Goal: Obtain resource: Download file/media

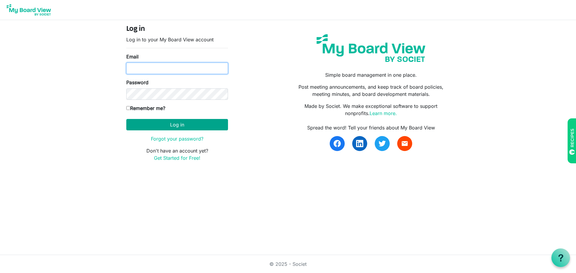
type input "justjc57@gmail.com"
click at [176, 124] on button "Log in" at bounding box center [177, 124] width 102 height 11
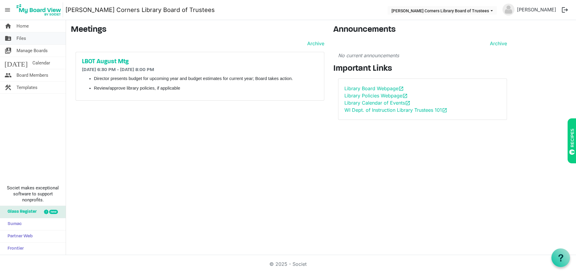
click at [20, 37] on span "Files" at bounding box center [22, 38] width 10 height 12
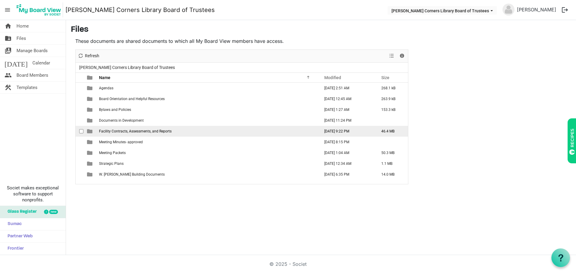
click at [145, 133] on span "Facility Contracts, Assessments, and Reports" at bounding box center [135, 131] width 73 height 4
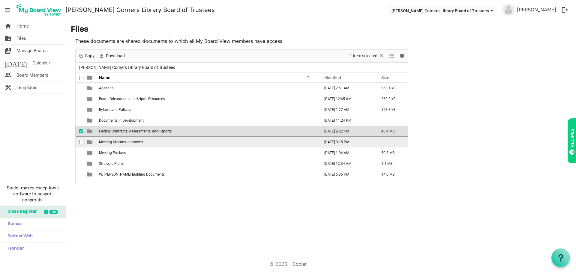
click at [133, 141] on span "Meeting Minutes- approved" at bounding box center [121, 142] width 44 height 4
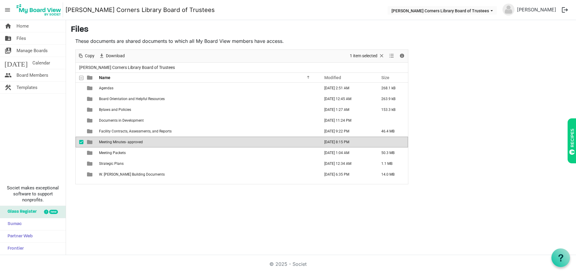
click at [133, 141] on span "Meeting Minutes- approved" at bounding box center [121, 142] width 44 height 4
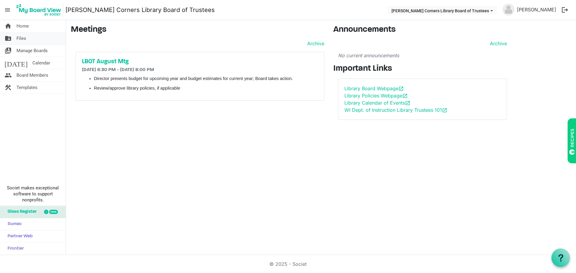
click at [18, 36] on span "Files" at bounding box center [22, 38] width 10 height 12
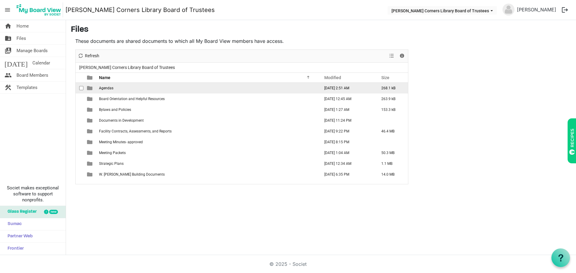
click at [112, 90] on span "Agendas" at bounding box center [106, 88] width 14 height 4
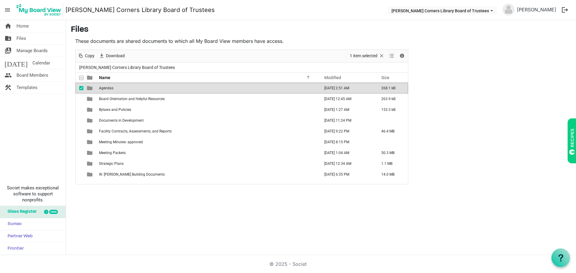
click at [112, 90] on span "Agendas" at bounding box center [106, 88] width 14 height 4
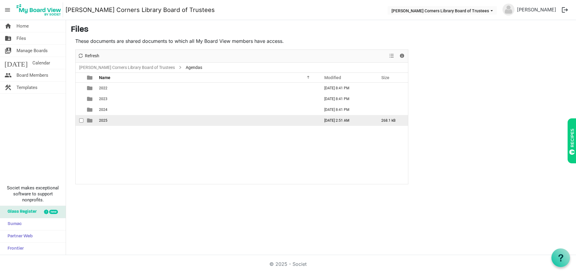
click at [111, 121] on td "2025" at bounding box center [207, 120] width 221 height 11
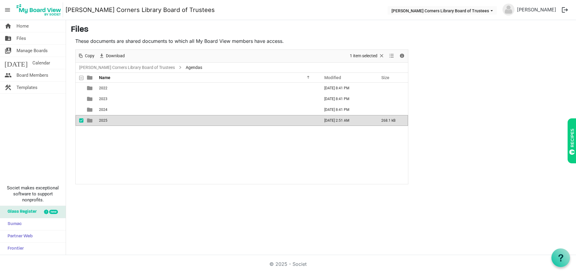
click at [111, 121] on td "2025" at bounding box center [207, 120] width 221 height 11
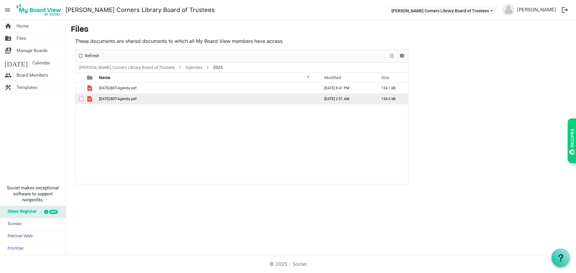
click at [113, 99] on span "2-27-25-BOT-Agenda.pdf" at bounding box center [118, 99] width 38 height 4
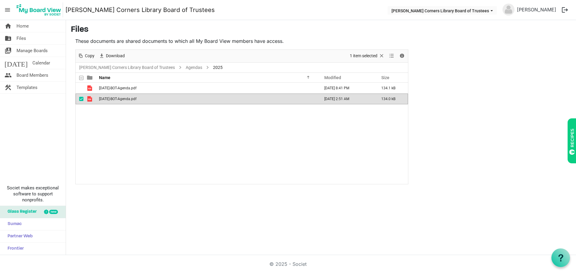
click at [113, 100] on span "2-27-25-BOT-Agenda.pdf" at bounding box center [118, 99] width 38 height 4
click at [29, 34] on link "folder_shared Files" at bounding box center [33, 38] width 66 height 12
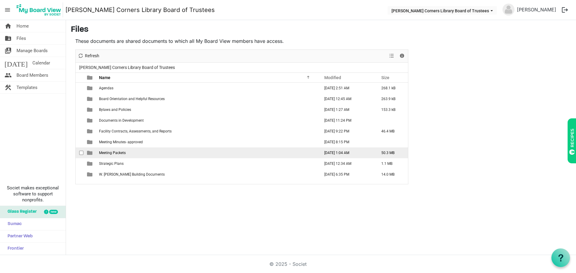
click at [152, 156] on td "Meeting Packets" at bounding box center [207, 153] width 221 height 11
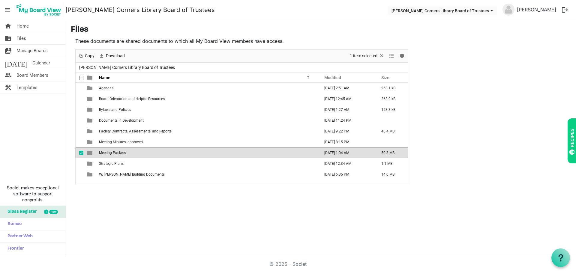
click at [152, 156] on td "Meeting Packets" at bounding box center [207, 153] width 221 height 11
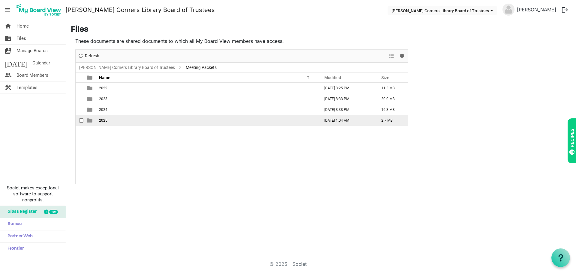
click at [132, 121] on td "2025" at bounding box center [207, 120] width 221 height 11
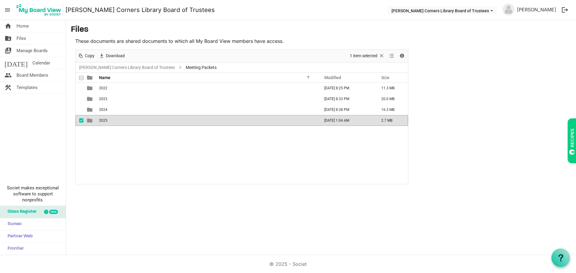
click at [132, 121] on td "2025" at bounding box center [207, 120] width 221 height 11
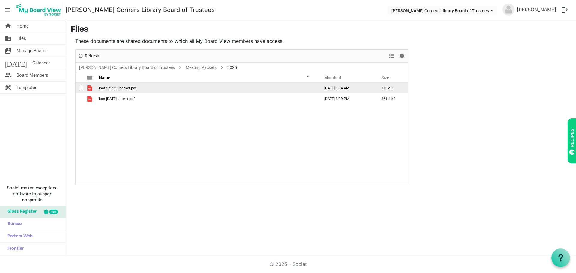
click at [133, 87] on span "lbot-2.27.25-packet.pdf" at bounding box center [118, 88] width 38 height 4
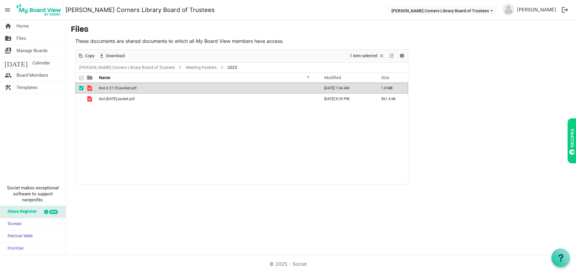
click at [133, 87] on span "lbot-2.27.25-packet.pdf" at bounding box center [118, 88] width 38 height 4
